Goal: Information Seeking & Learning: Learn about a topic

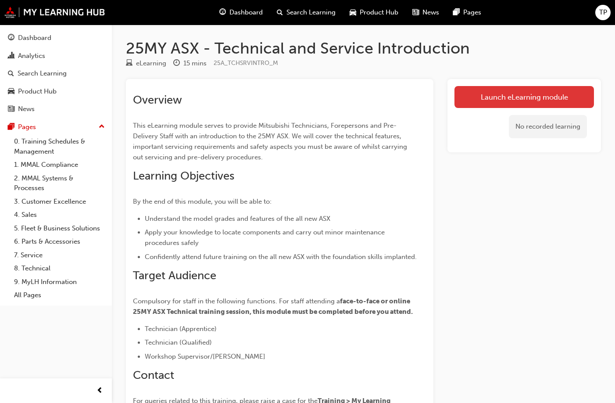
click at [470, 100] on link "Launch eLearning module" at bounding box center [525, 97] width 140 height 22
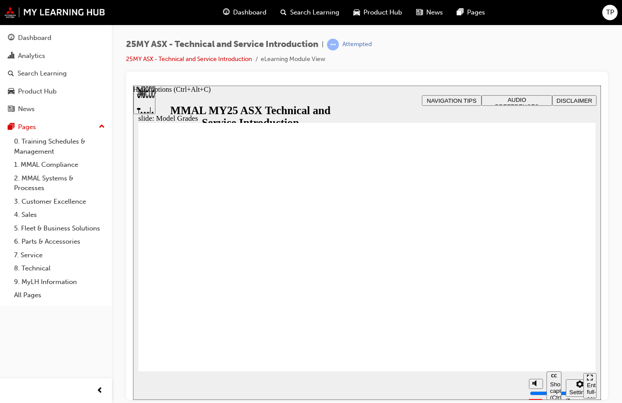
click at [211, 93] on div "Hide captions (Ctrl+Alt+C)" at bounding box center [172, 89] width 78 height 8
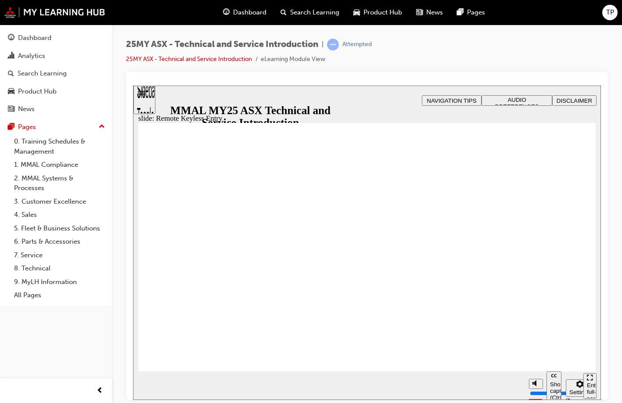
drag, startPoint x: 188, startPoint y: 210, endPoint x: 231, endPoint y: 211, distance: 43.0
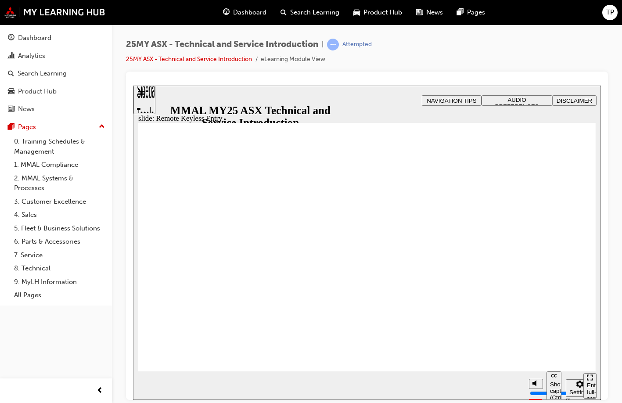
type input "21"
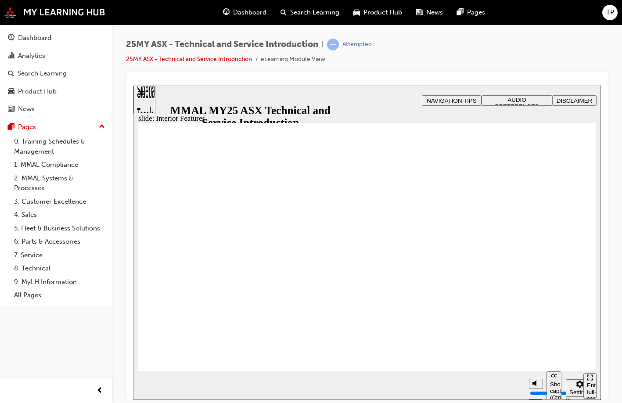
type input "17"
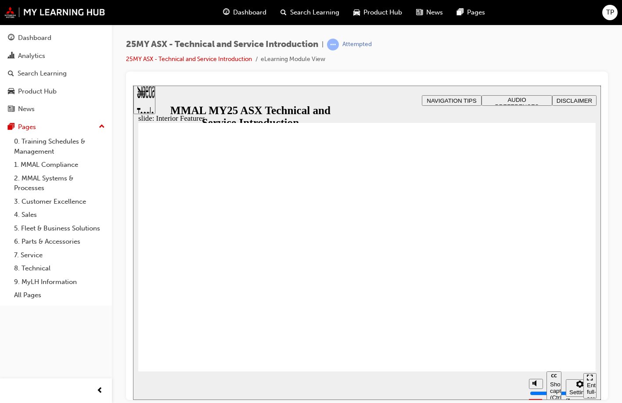
drag, startPoint x: 202, startPoint y: 306, endPoint x: 291, endPoint y: 307, distance: 88.7
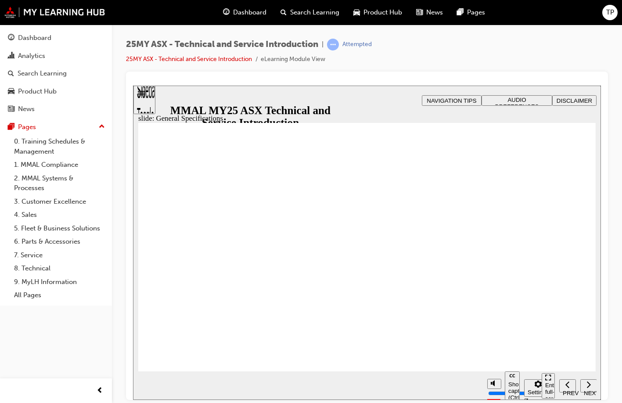
click at [523, 65] on div "25MY ASX - Technical and Service Introduction | Attempted 25MY ASX - Technical …" at bounding box center [367, 55] width 482 height 33
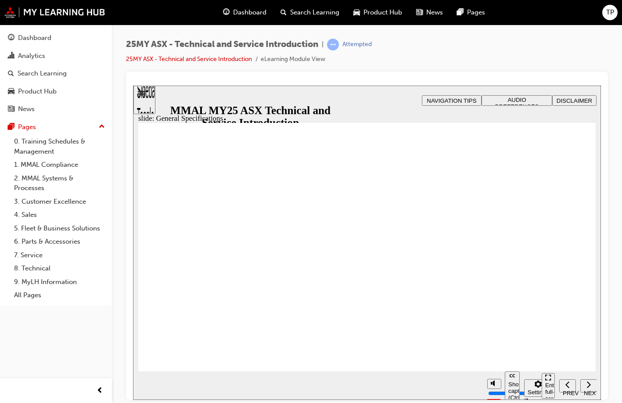
drag, startPoint x: 574, startPoint y: 171, endPoint x: 570, endPoint y: 174, distance: 5.6
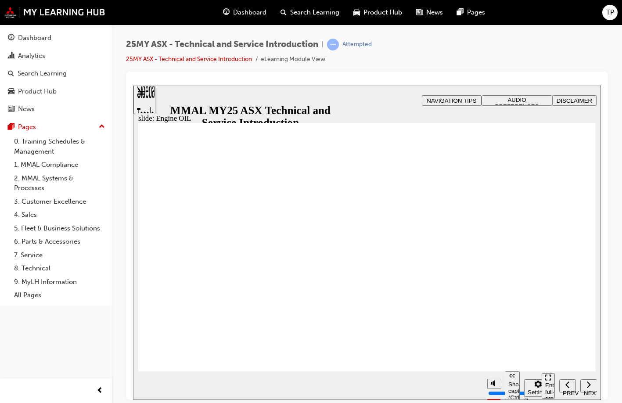
click at [194, 93] on div "Previous (Ctrl+Alt+,)" at bounding box center [163, 89] width 61 height 8
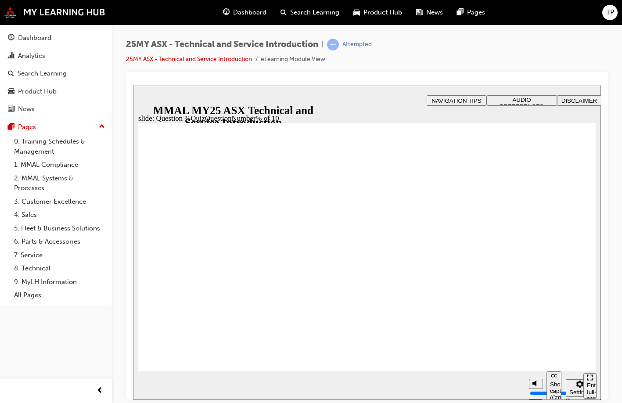
radio input "true"
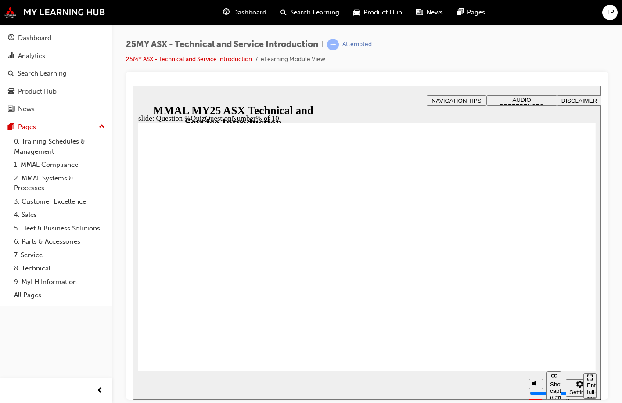
radio input "true"
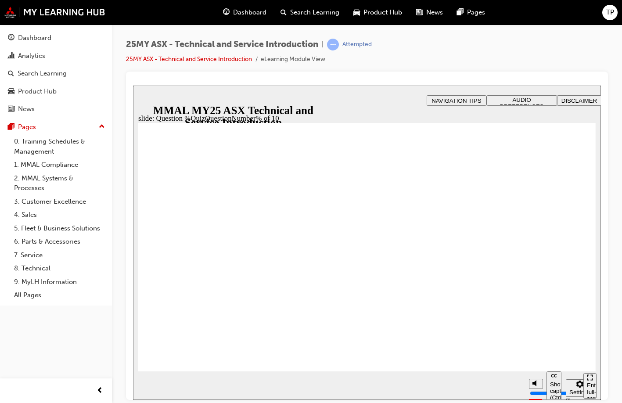
radio input "true"
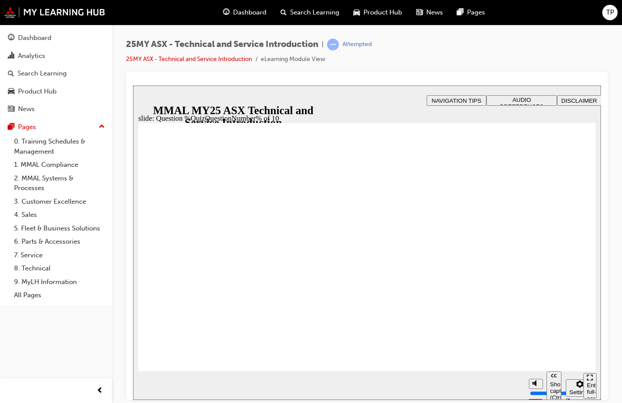
radio input "true"
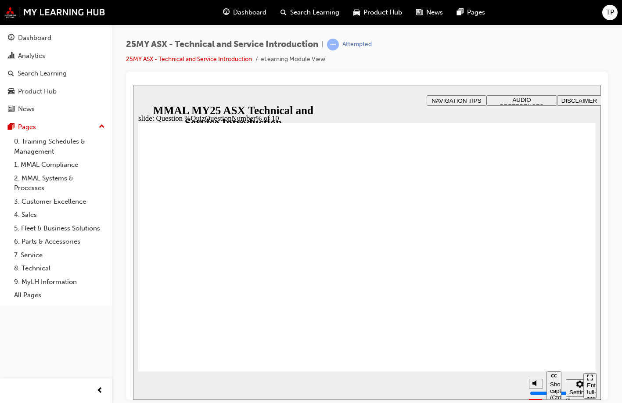
radio input "true"
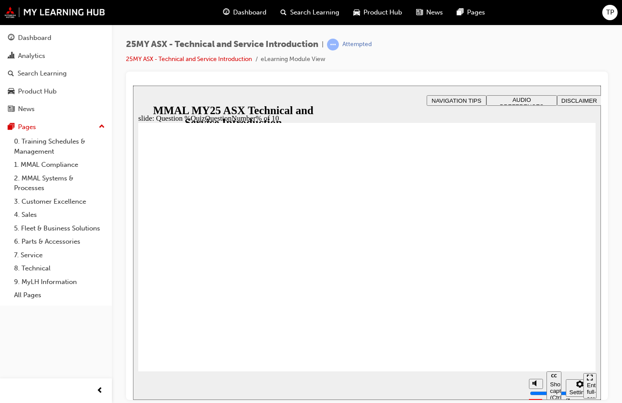
radio input "true"
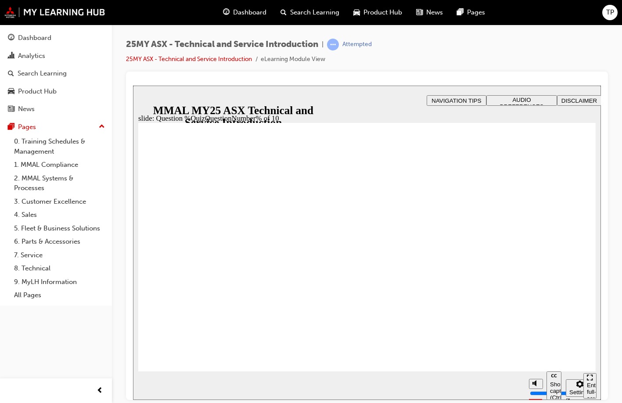
radio input "true"
click at [211, 93] on div "Hide captions (Ctrl+Alt+C)" at bounding box center [172, 89] width 78 height 8
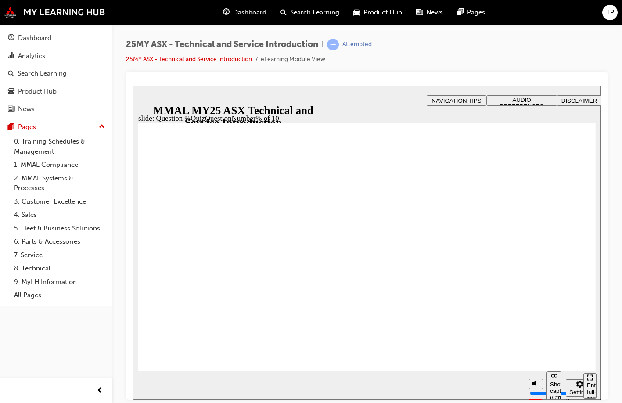
radio input "true"
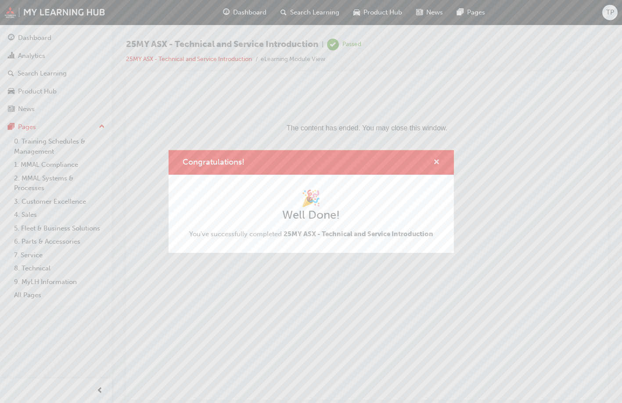
click at [439, 160] on span "cross-icon" at bounding box center [436, 163] width 7 height 8
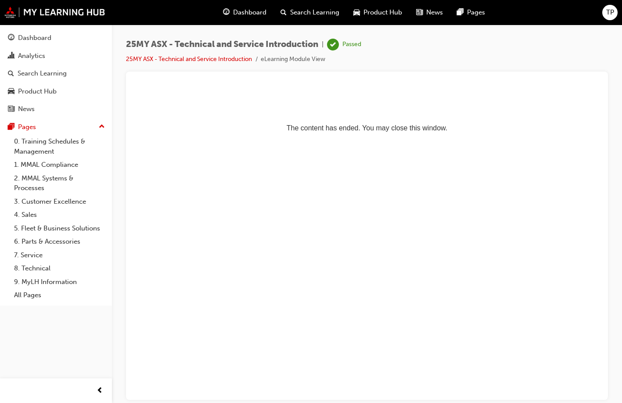
click at [253, 12] on span "Dashboard" at bounding box center [249, 12] width 33 height 10
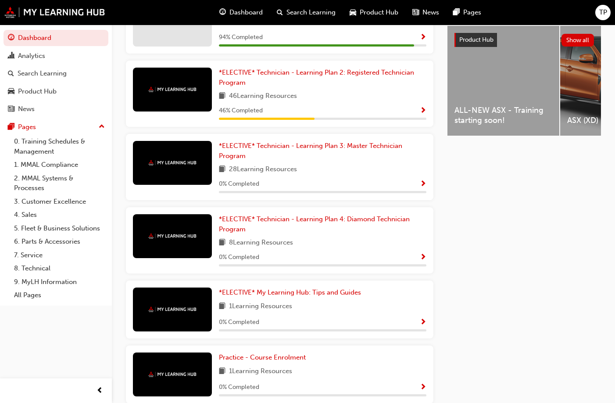
scroll to position [259, 0]
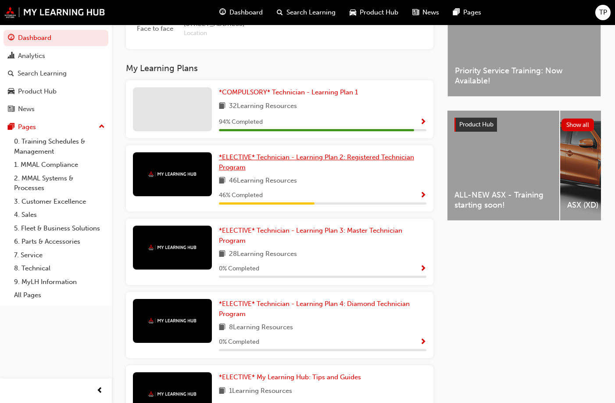
click at [358, 168] on link "*ELECTIVE* Technician - Learning Plan 2: Registered Technician Program" at bounding box center [323, 162] width 208 height 20
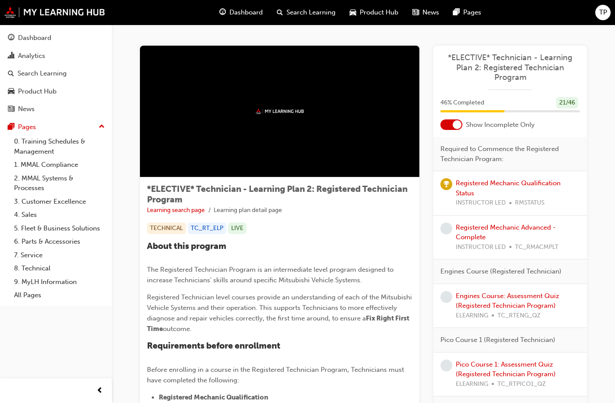
click at [598, 12] on div "TP" at bounding box center [603, 12] width 15 height 15
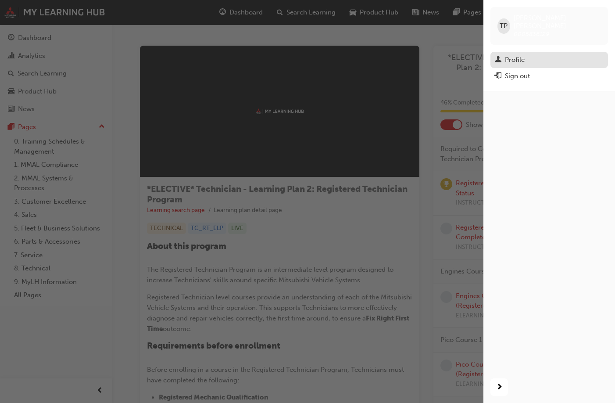
click at [526, 52] on link "Profile" at bounding box center [550, 60] width 118 height 16
